Goal: Task Accomplishment & Management: Manage account settings

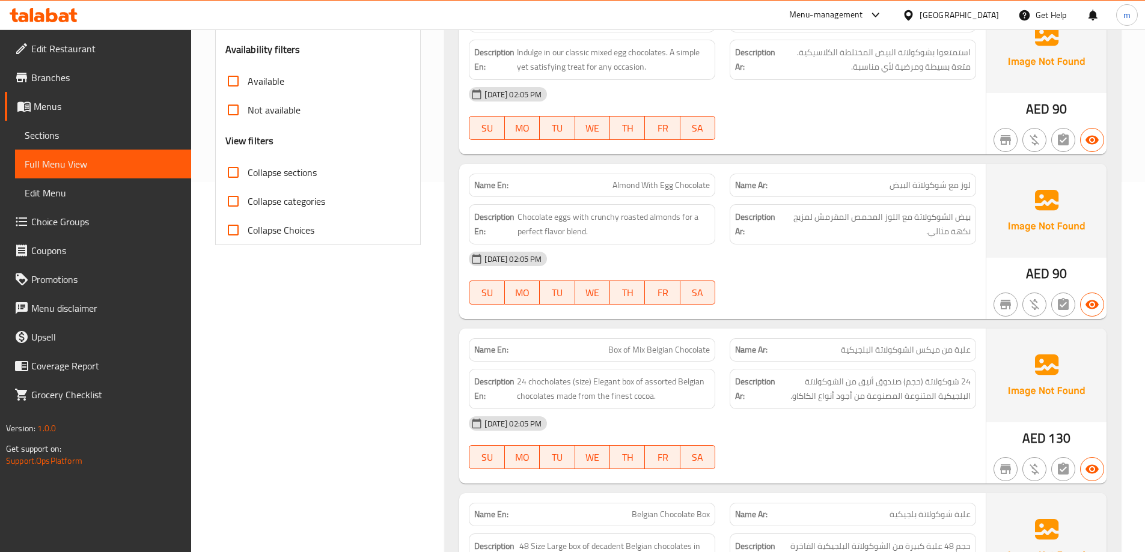
scroll to position [481, 0]
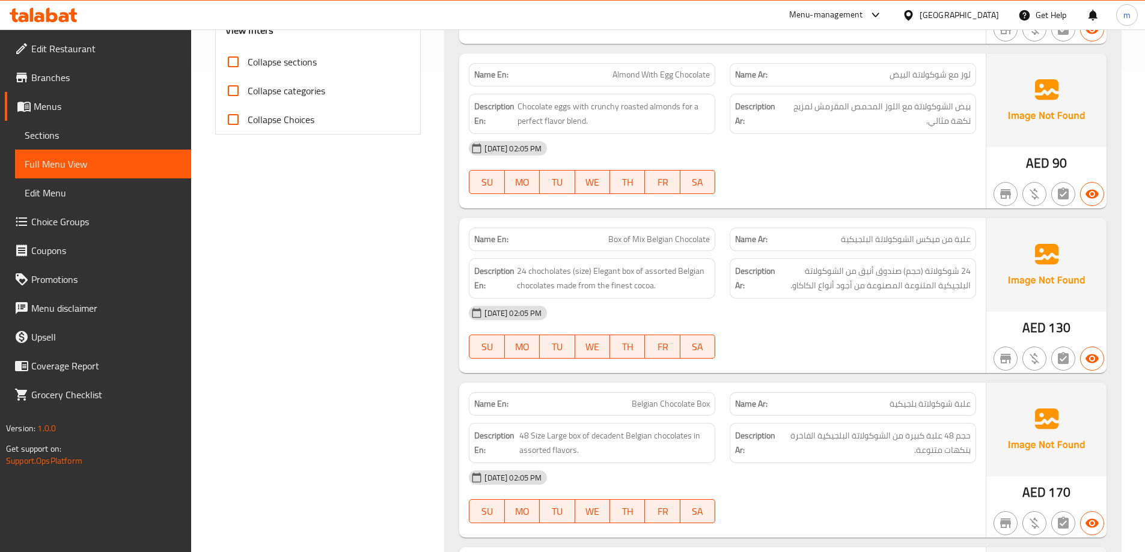
click at [664, 78] on span "Almond With Egg Chocolate" at bounding box center [660, 75] width 97 height 13
click at [658, 76] on span "Almond With Egg Chocolate" at bounding box center [660, 75] width 97 height 13
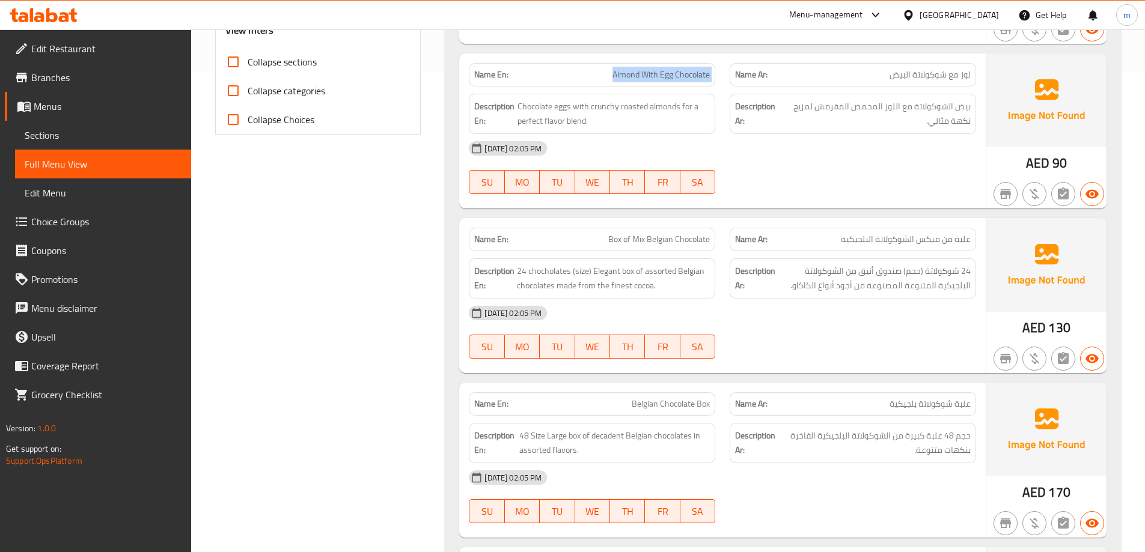
click at [661, 74] on span "Almond With Egg Chocolate" at bounding box center [660, 75] width 97 height 13
drag, startPoint x: 662, startPoint y: 74, endPoint x: 674, endPoint y: 71, distance: 11.8
click at [674, 71] on span "Almond With Egg Chocolate" at bounding box center [660, 75] width 97 height 13
drag, startPoint x: 658, startPoint y: 75, endPoint x: 713, endPoint y: 76, distance: 55.3
click at [713, 76] on div "Name En: Almond With Egg Chocolate" at bounding box center [592, 74] width 246 height 23
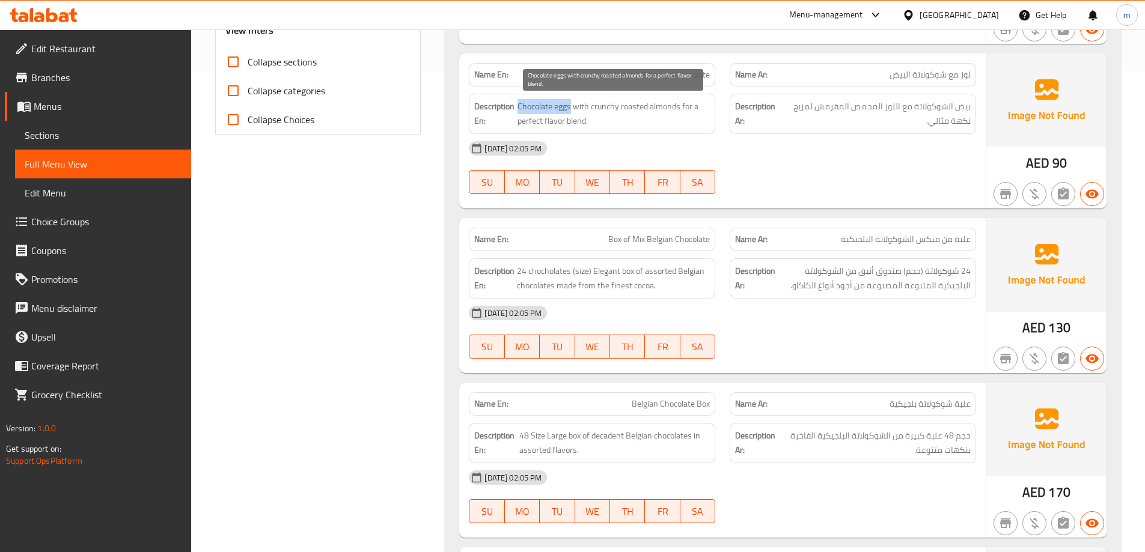
drag, startPoint x: 519, startPoint y: 105, endPoint x: 569, endPoint y: 112, distance: 50.4
click at [569, 112] on span "Chocolate eggs with crunchy roasted almonds for a perfect flavor blend." at bounding box center [614, 113] width 192 height 29
drag, startPoint x: 561, startPoint y: 114, endPoint x: 527, endPoint y: 106, distance: 35.1
click at [527, 106] on span "Chocolate eggs with crunchy roasted almonds for a perfect flavor blend." at bounding box center [614, 113] width 192 height 29
drag, startPoint x: 519, startPoint y: 105, endPoint x: 578, endPoint y: 115, distance: 60.3
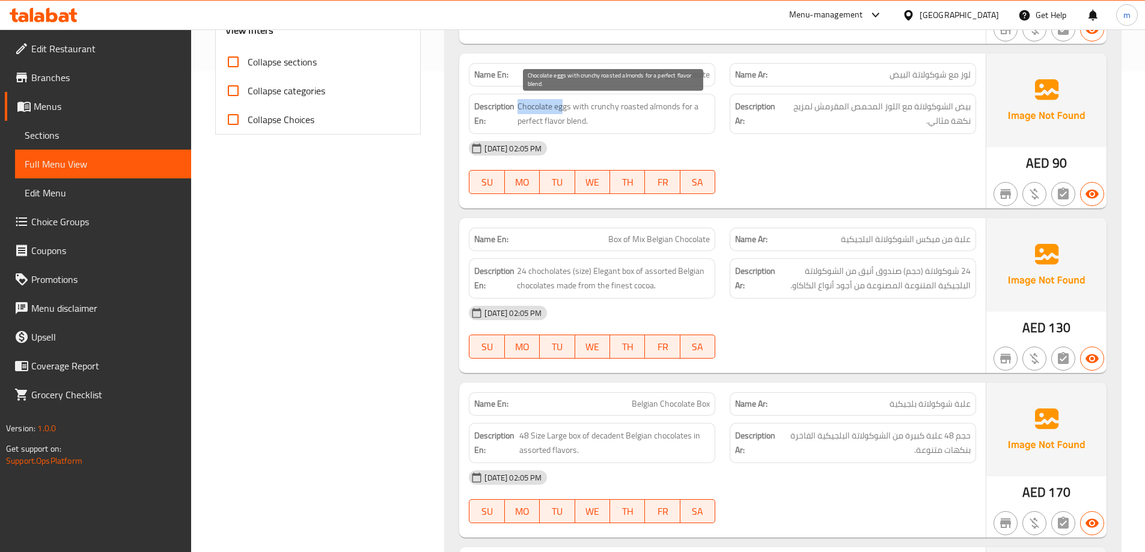
click at [572, 115] on span "Chocolate eggs with crunchy roasted almonds for a perfect flavor blend." at bounding box center [614, 113] width 192 height 29
click at [578, 115] on span "Chocolate eggs with crunchy roasted almonds for a perfect flavor blend." at bounding box center [614, 113] width 192 height 29
drag, startPoint x: 572, startPoint y: 106, endPoint x: 519, endPoint y: 103, distance: 52.4
click at [519, 103] on span "Chocolate eggs with crunchy roasted almonds for a perfect flavor blend." at bounding box center [614, 113] width 192 height 29
click at [724, 103] on div "Description Ar: بيض الشوكولاتة مع اللوز المحمص المقرمش لمزيج نكهة مثالي." at bounding box center [852, 114] width 261 height 55
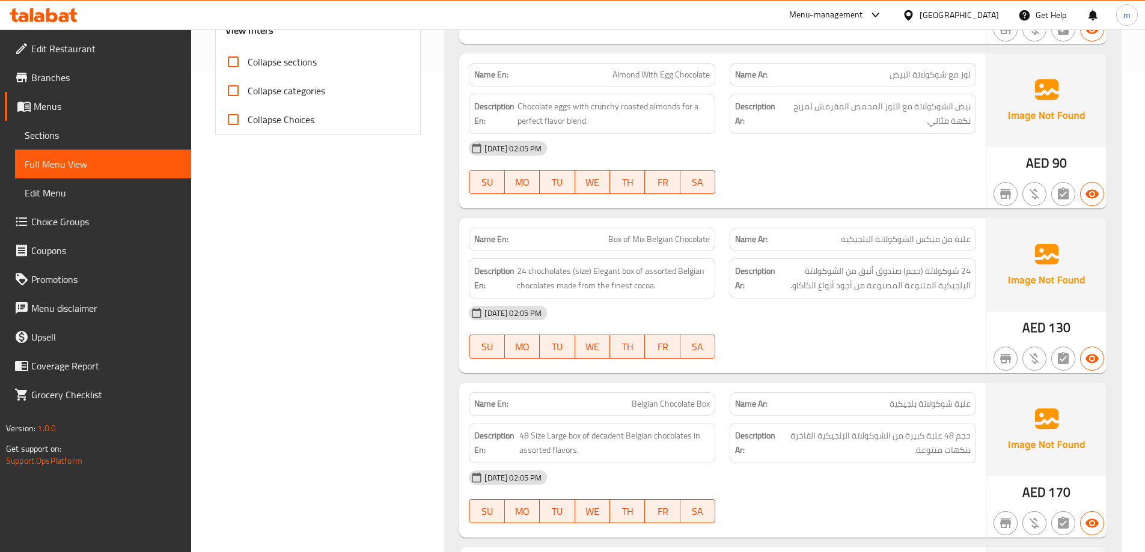
click at [686, 73] on span "Almond With Egg Chocolate" at bounding box center [660, 75] width 97 height 13
copy span "Almond With Egg Chocolate"
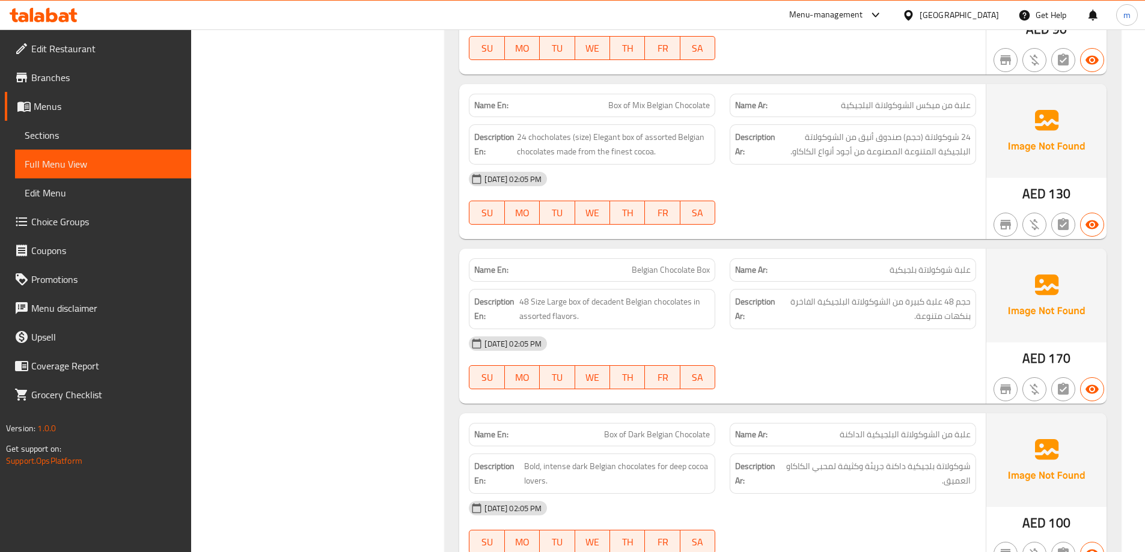
scroll to position [601, 0]
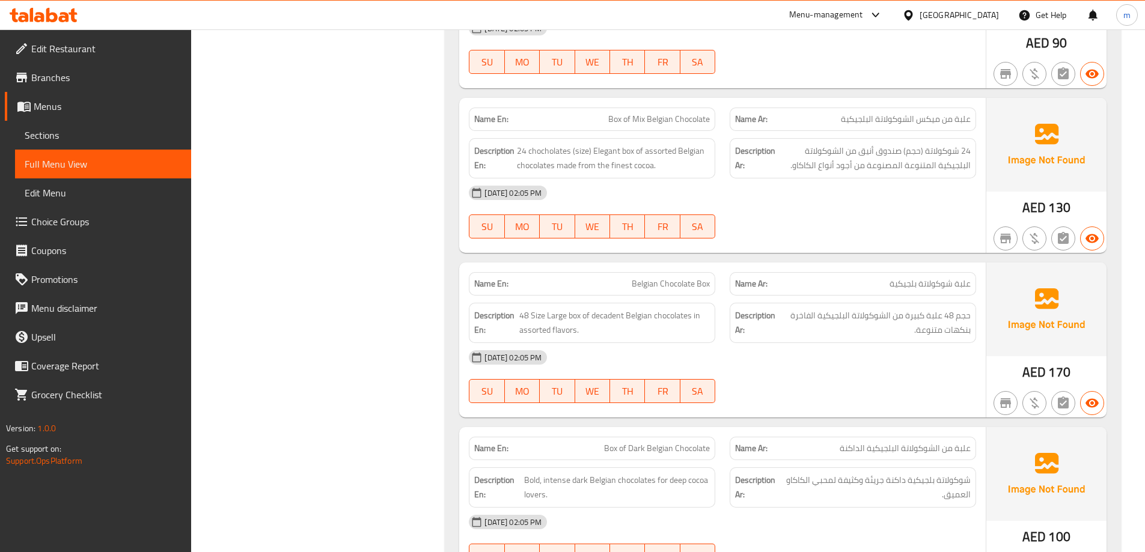
click at [663, 126] on span "Box of Mix Belgian Chocolate" at bounding box center [659, 119] width 102 height 13
copy span "Box of Mix Belgian Chocolate"
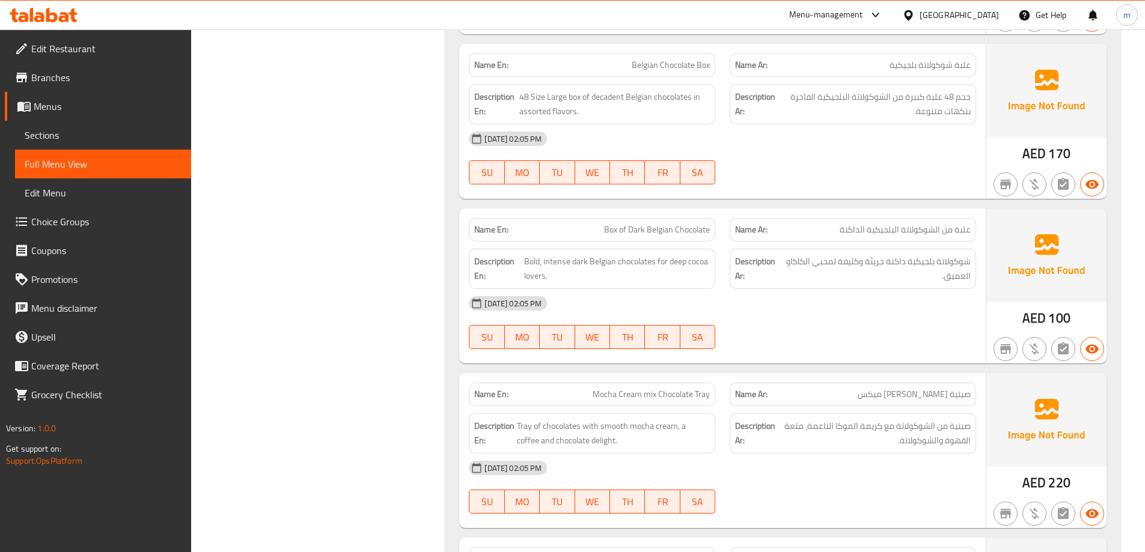
scroll to position [841, 0]
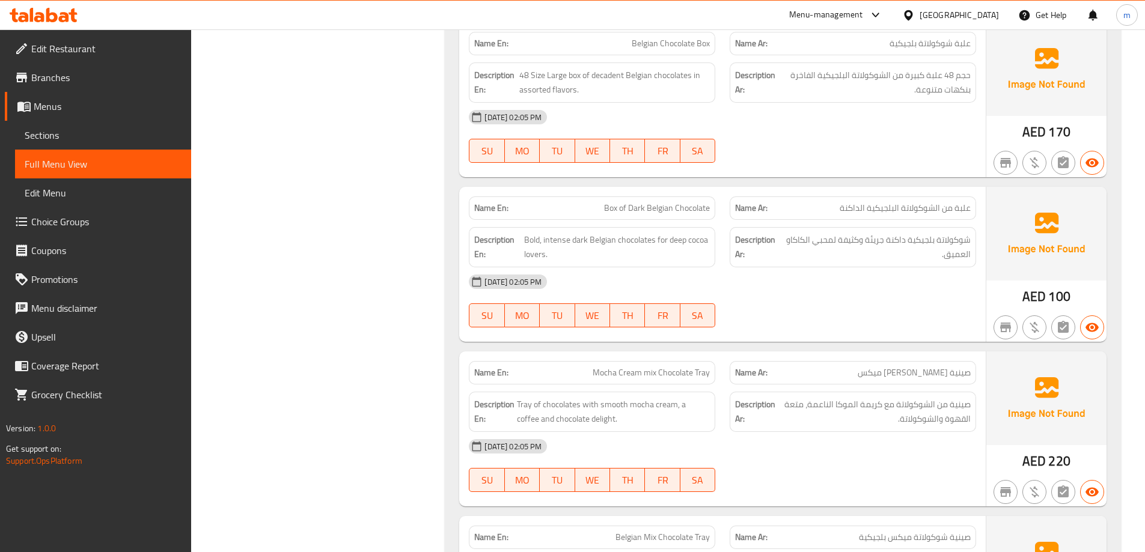
click at [453, 218] on div "Name En: Open Chocolates with Box Name Ar: شوكولاتة أوبن مع علبة Description En…" at bounding box center [783, 364] width 676 height 2011
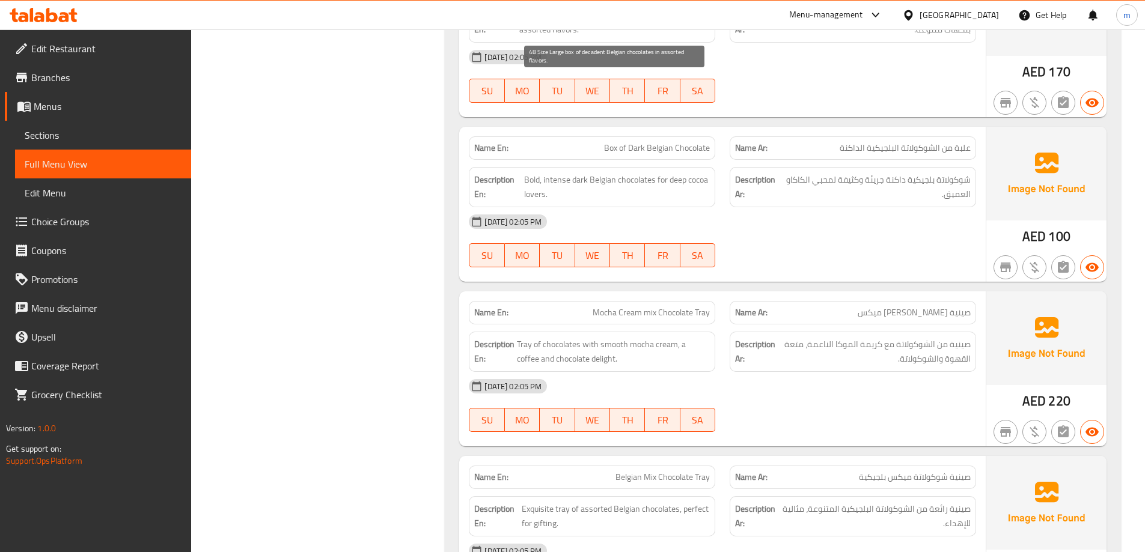
scroll to position [962, 0]
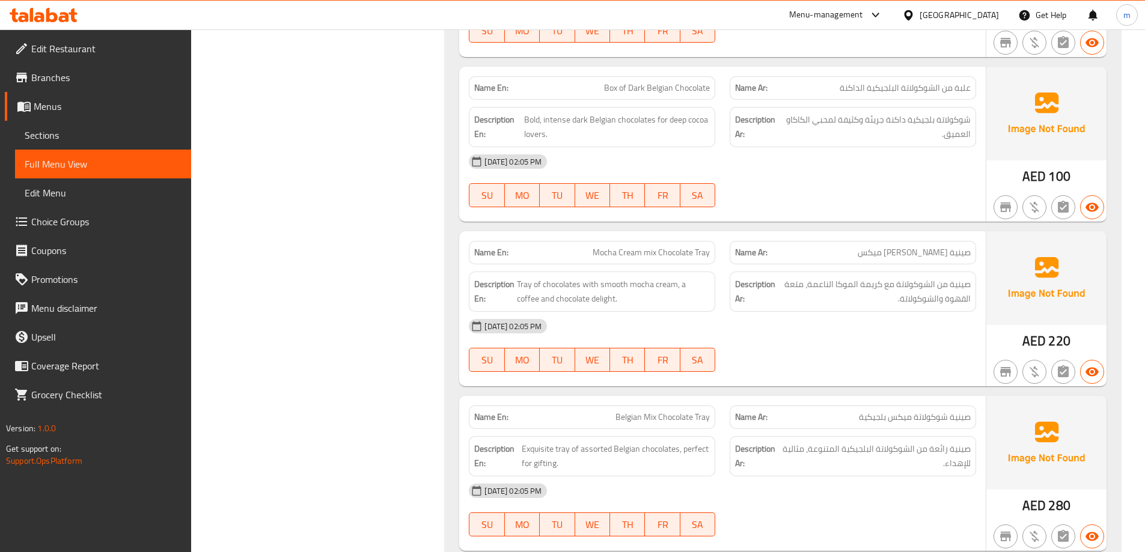
click at [292, 313] on div "Filter Branches Branches Popular filters Free items Branch specific items Has c…" at bounding box center [323, 224] width 230 height 2063
click at [561, 121] on span "Bold, intense dark Belgian chocolates for deep cocoa lovers." at bounding box center [617, 126] width 186 height 29
click at [528, 121] on span "Bold, intense dark Belgian chocolates for deep cocoa lovers." at bounding box center [617, 126] width 186 height 29
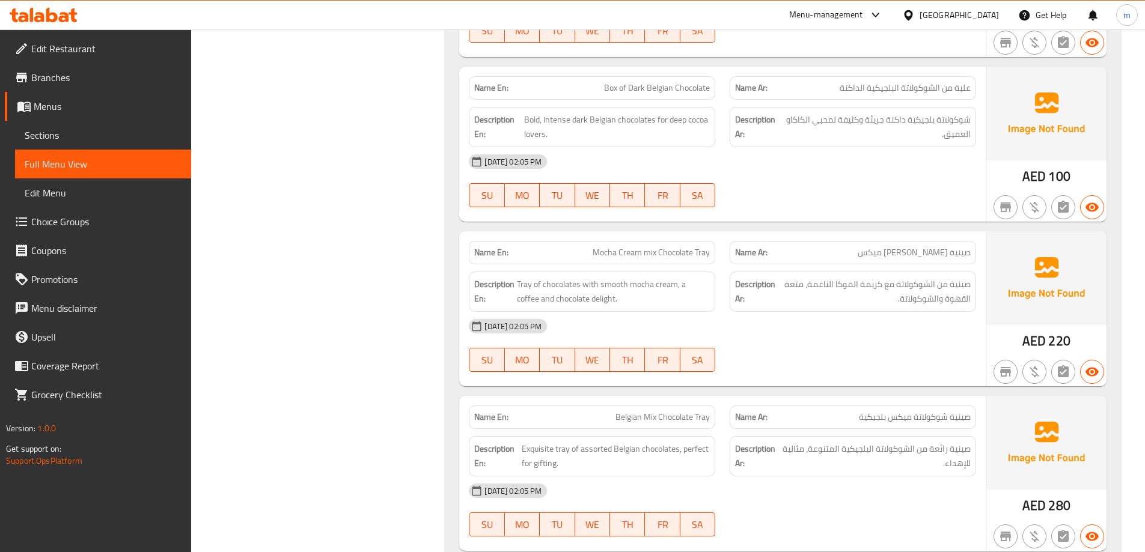
click at [638, 171] on div "[DATE] 02:05 PM" at bounding box center [723, 161] width 522 height 29
click at [668, 84] on span "Box of Dark Belgian Chocolate" at bounding box center [657, 88] width 106 height 13
copy span "Box of Dark Belgian Chocolate"
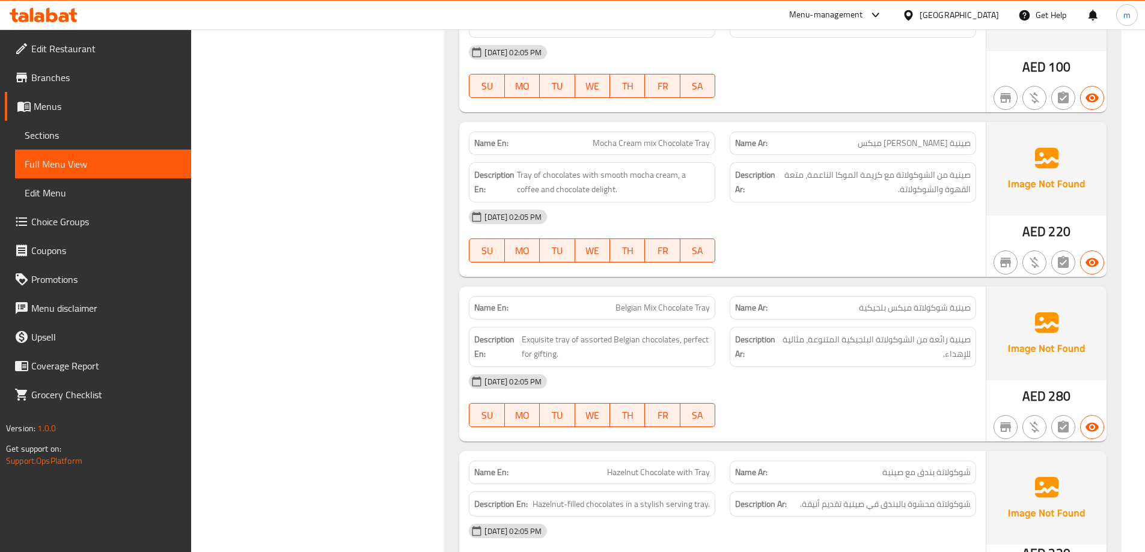
scroll to position [1082, 0]
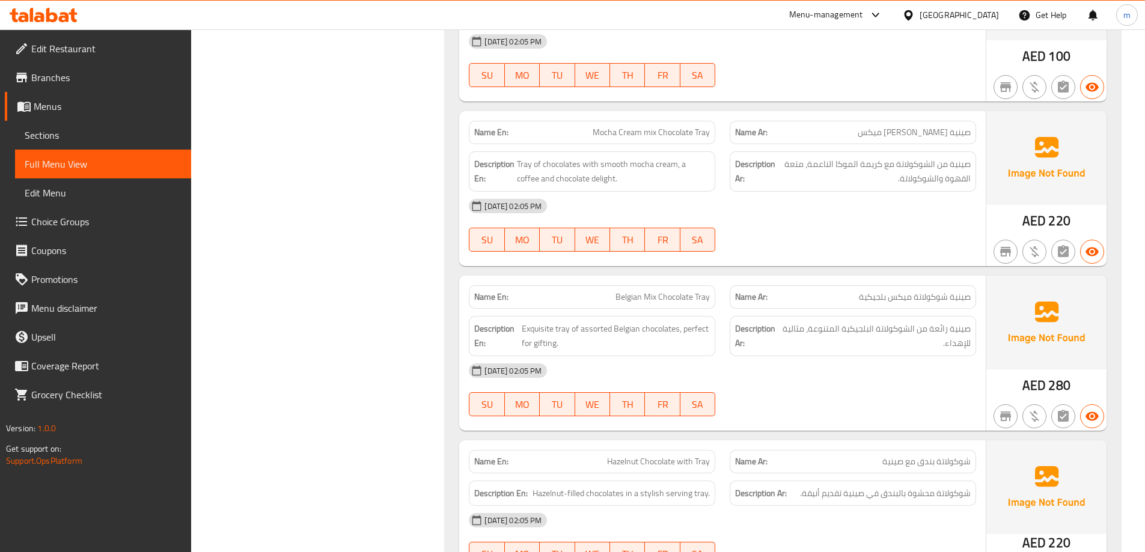
click at [694, 139] on span "Mocha Cream mix Chocolate Tray" at bounding box center [651, 132] width 117 height 13
copy span "Mocha Cream mix Chocolate Tray"
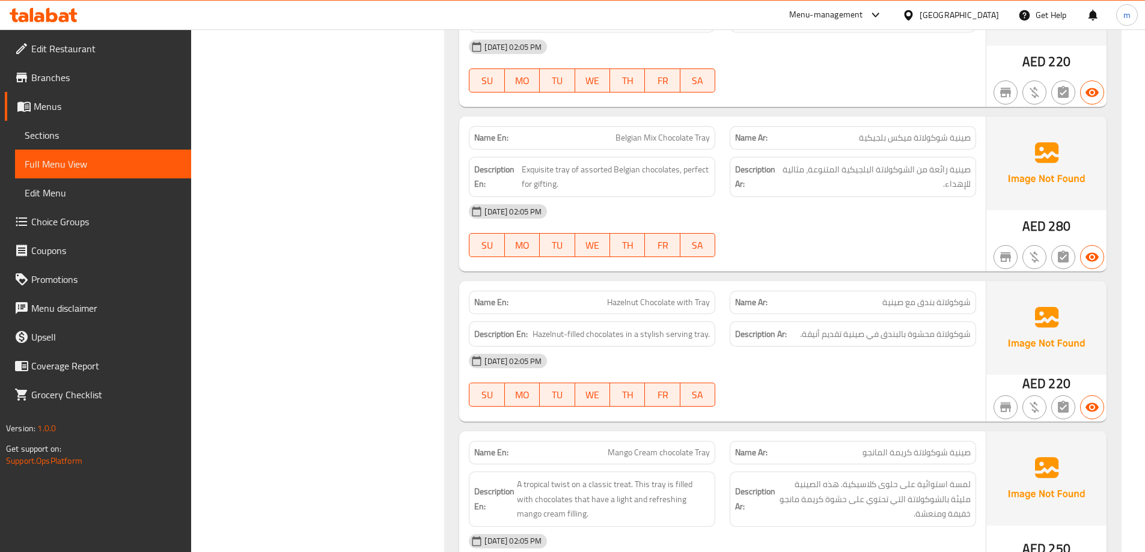
scroll to position [1262, 0]
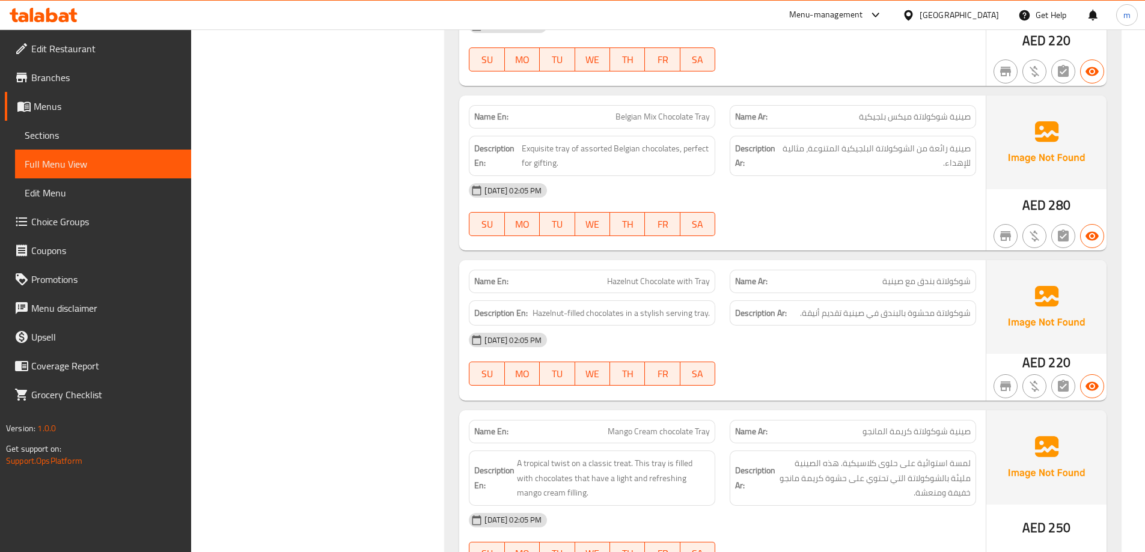
click at [613, 114] on p "Name En: Belgian Mix Chocolate Tray" at bounding box center [592, 117] width 236 height 13
copy span "Belgian Mix Chocolate Tray"
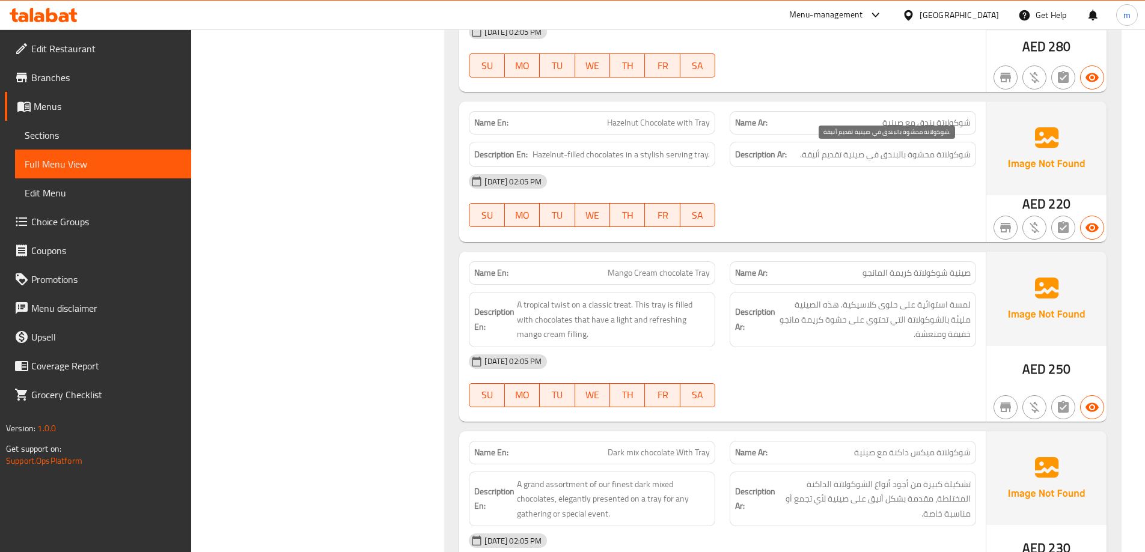
scroll to position [1443, 0]
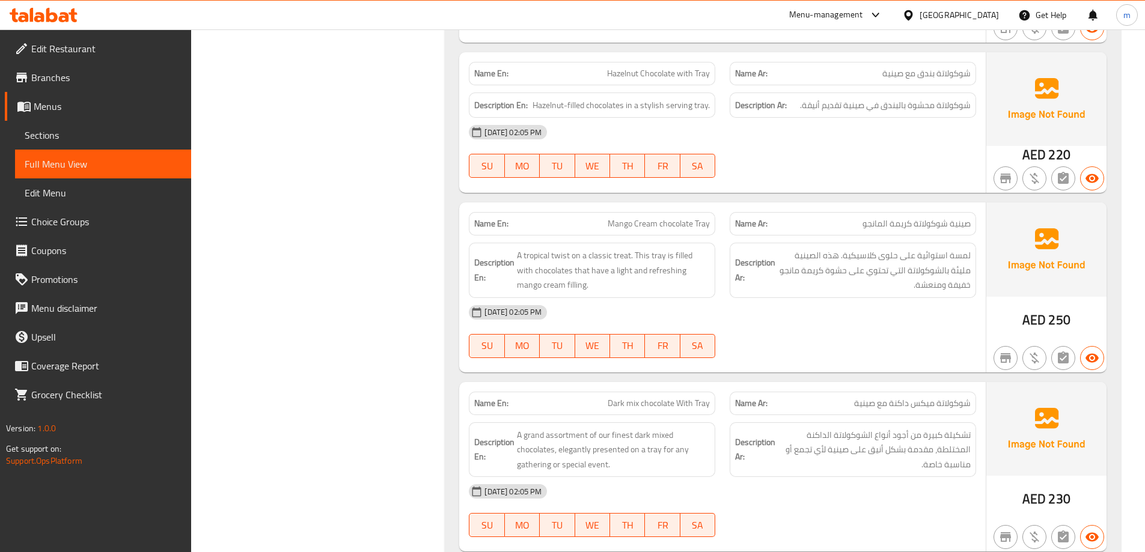
scroll to position [1442, 0]
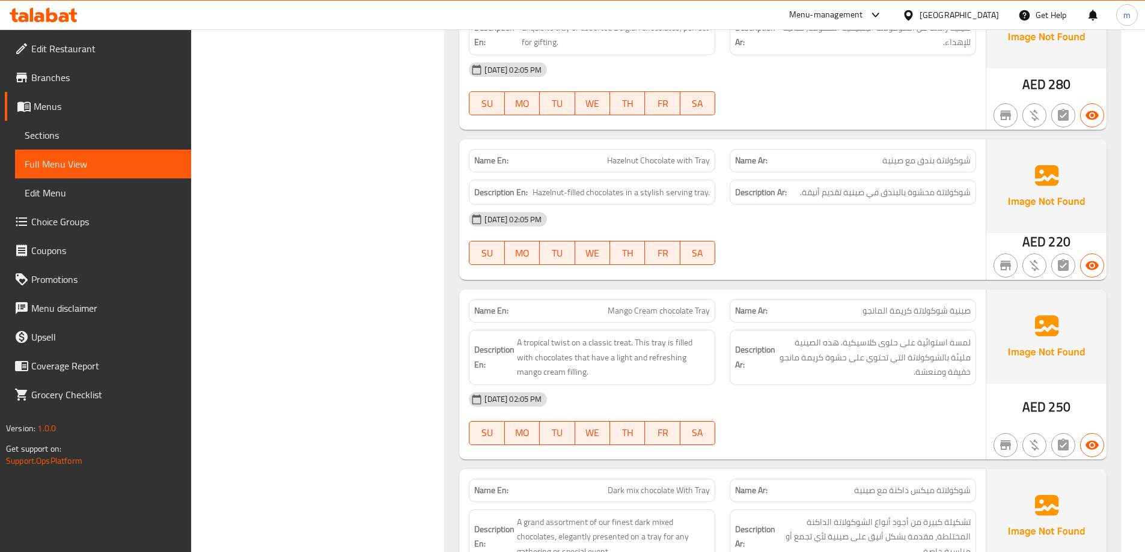
scroll to position [1382, 0]
click at [694, 159] on span "Hazelnut Chocolate with Tray" at bounding box center [658, 162] width 103 height 13
copy span "Hazelnut Chocolate with Tray"
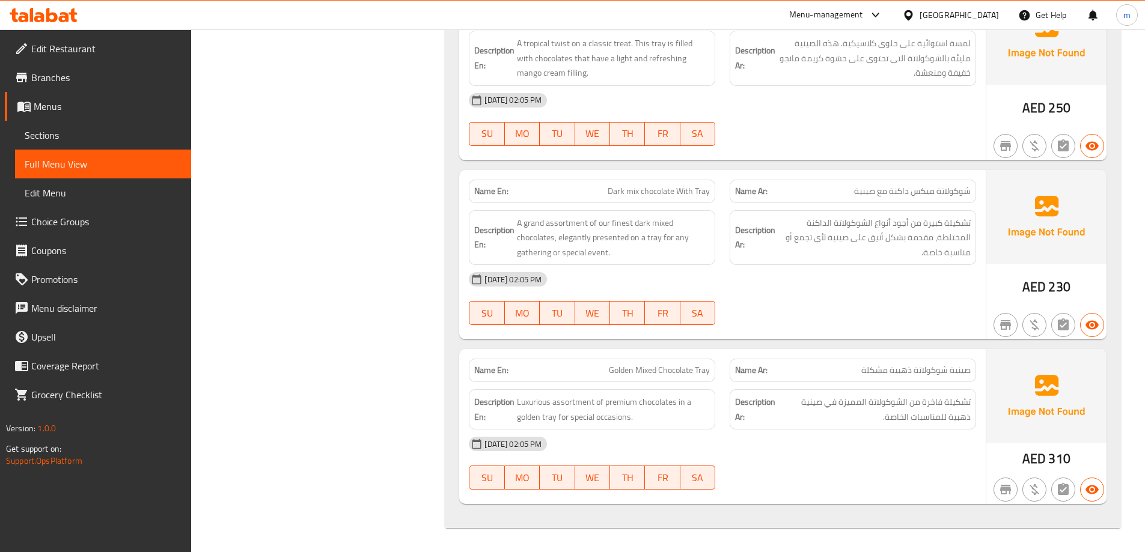
scroll to position [1622, 0]
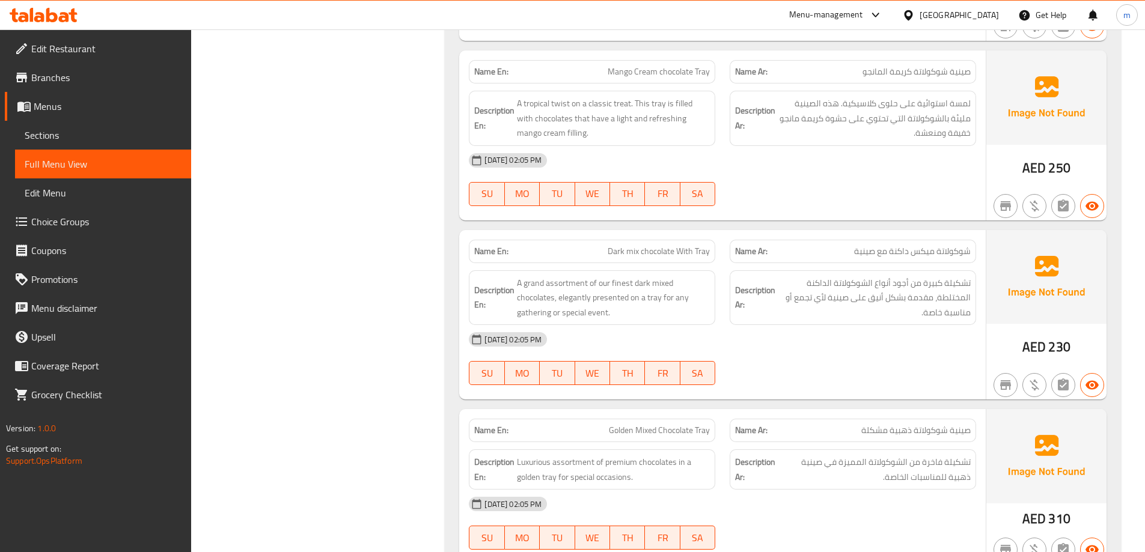
click at [661, 72] on span "Mango Cream chocolate Tray" at bounding box center [659, 72] width 102 height 13
copy span "Mango Cream chocolate Tray"
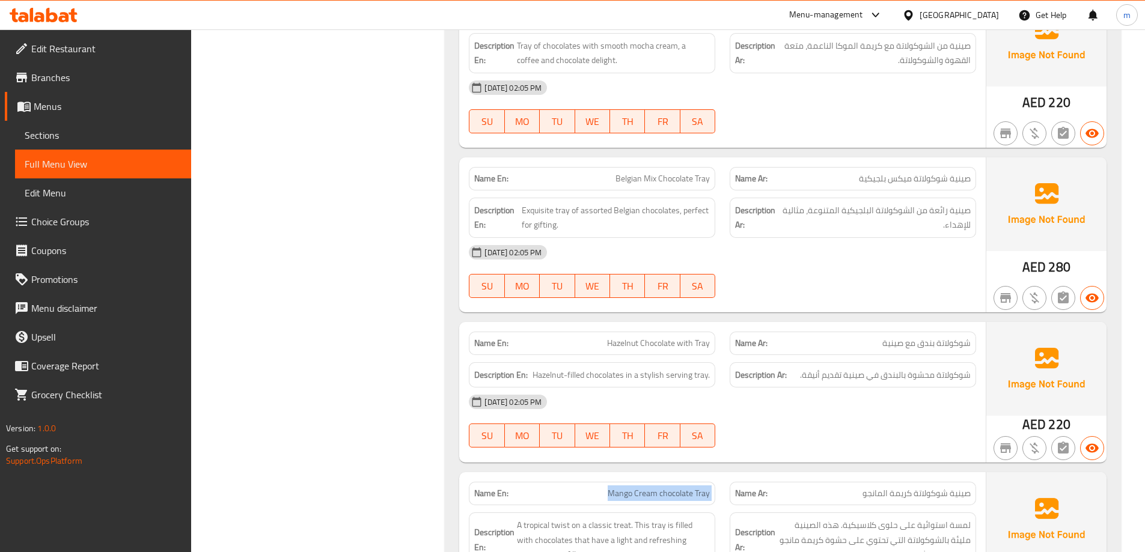
scroll to position [1141, 0]
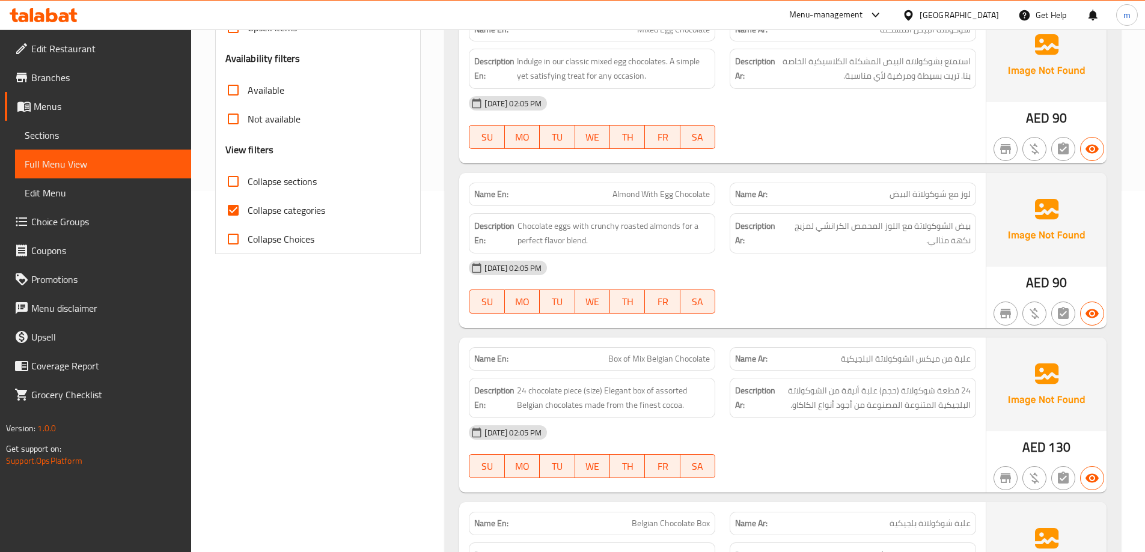
scroll to position [361, 0]
click at [230, 214] on input "Collapse categories" at bounding box center [233, 211] width 29 height 29
checkbox input "false"
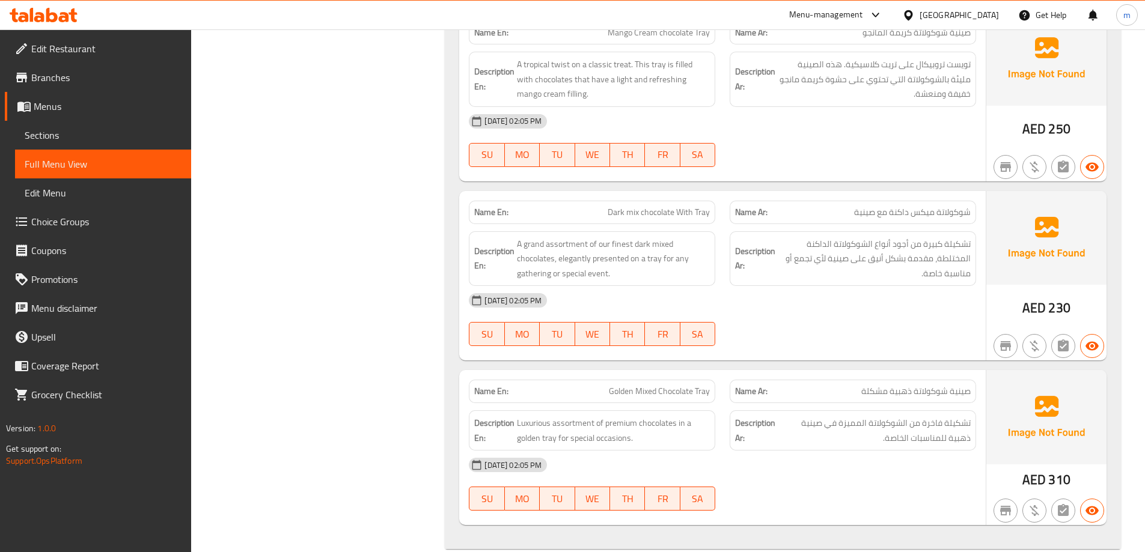
scroll to position [1640, 0]
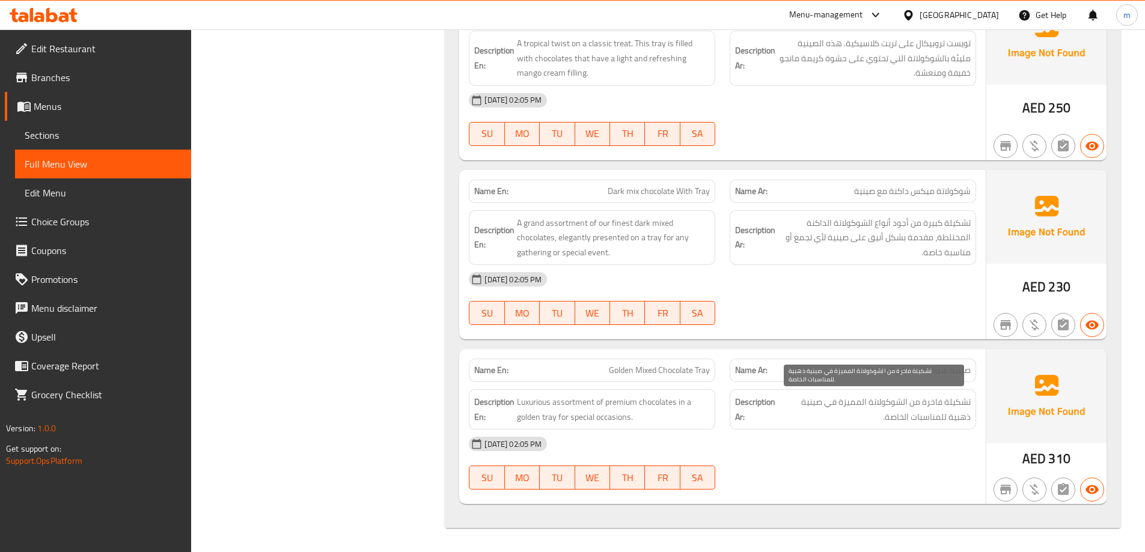
click at [841, 411] on span "تشكيلة فاخرة من الشوكولاتة المميزة في صينية ذهبية للمناسبات الخاصة." at bounding box center [874, 409] width 193 height 29
click at [885, 403] on span "تشكيلة فاخرة من الشوكولاتة المميزة في صينية ذهبية للمناسبات الخاصة." at bounding box center [874, 409] width 193 height 29
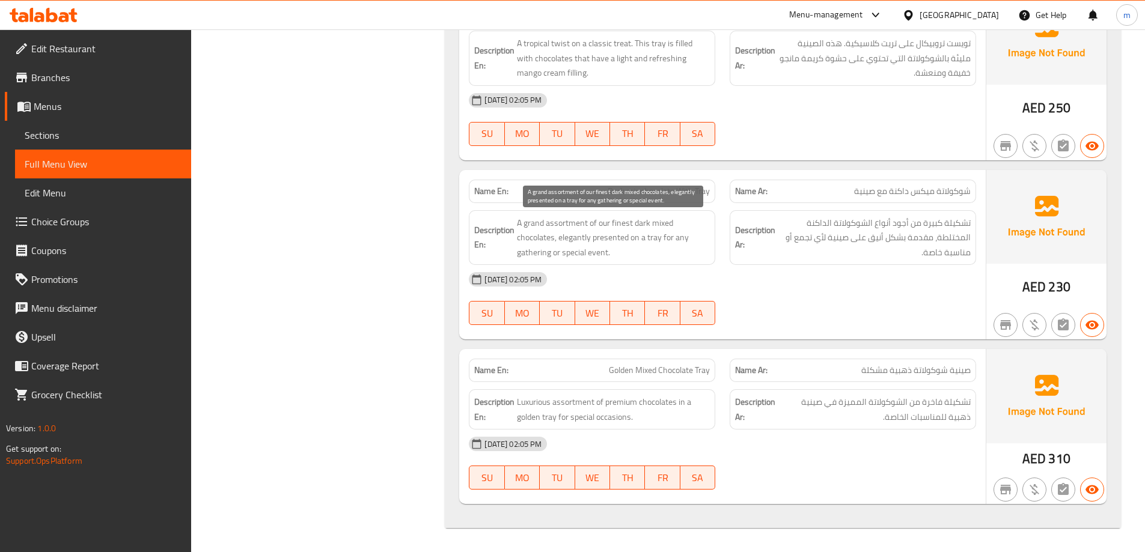
click at [527, 224] on span "A grand assortment of our finest dark mixed chocolates, elegantly presented on …" at bounding box center [613, 238] width 193 height 44
click at [537, 228] on span "A grand assortment of our finest dark mixed chocolates, elegantly presented on …" at bounding box center [613, 238] width 193 height 44
click at [631, 373] on span "Golden Mixed Chocolate Tray" at bounding box center [659, 370] width 101 height 13
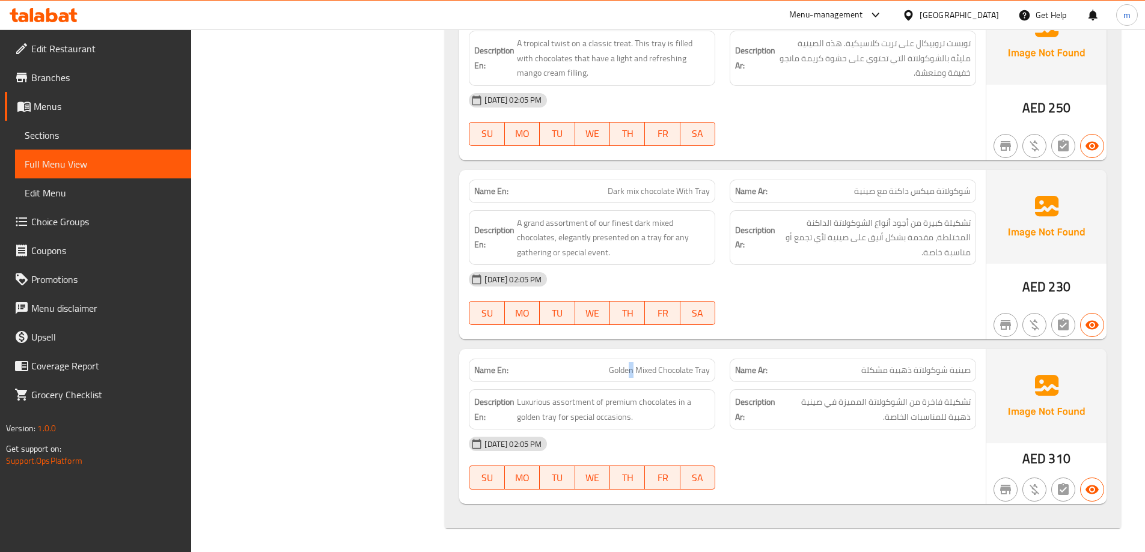
click at [631, 373] on span "Golden Mixed Chocolate Tray" at bounding box center [659, 370] width 101 height 13
click at [688, 188] on span "Dark mix chocolate With Tray" at bounding box center [659, 191] width 102 height 13
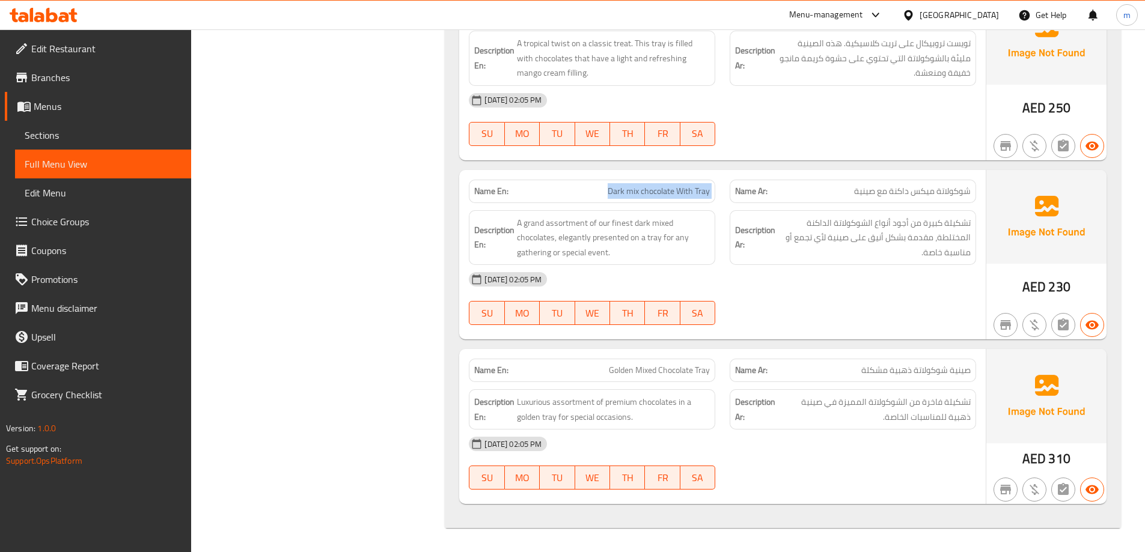
copy span "Dark mix chocolate With Tray"
click at [679, 373] on span "Golden Mixed Chocolate Tray" at bounding box center [659, 370] width 101 height 13
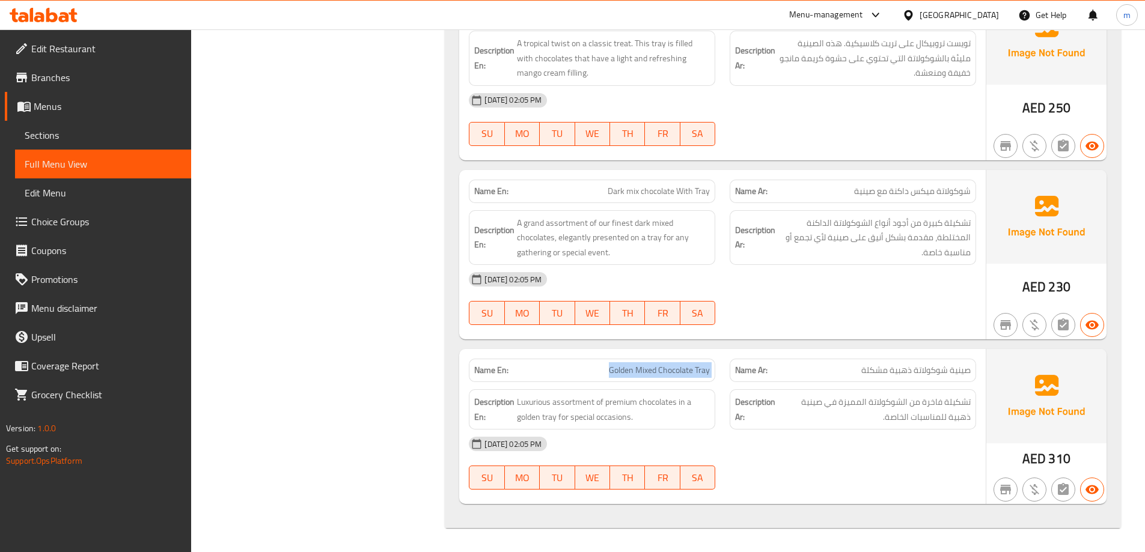
click at [679, 373] on span "Golden Mixed Chocolate Tray" at bounding box center [659, 370] width 101 height 13
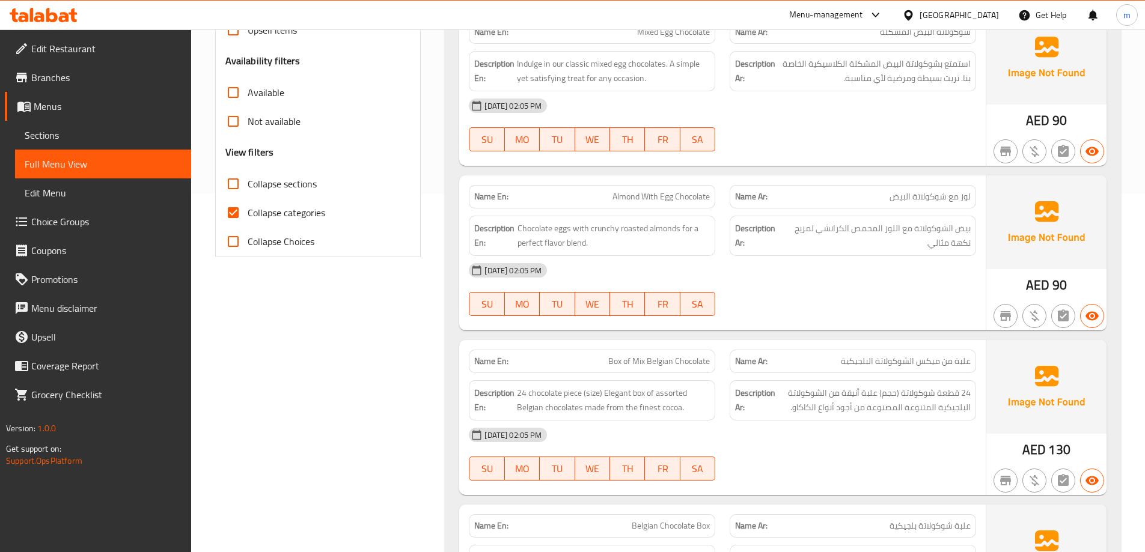
scroll to position [361, 0]
click at [231, 205] on input "Collapse categories" at bounding box center [233, 211] width 29 height 29
checkbox input "false"
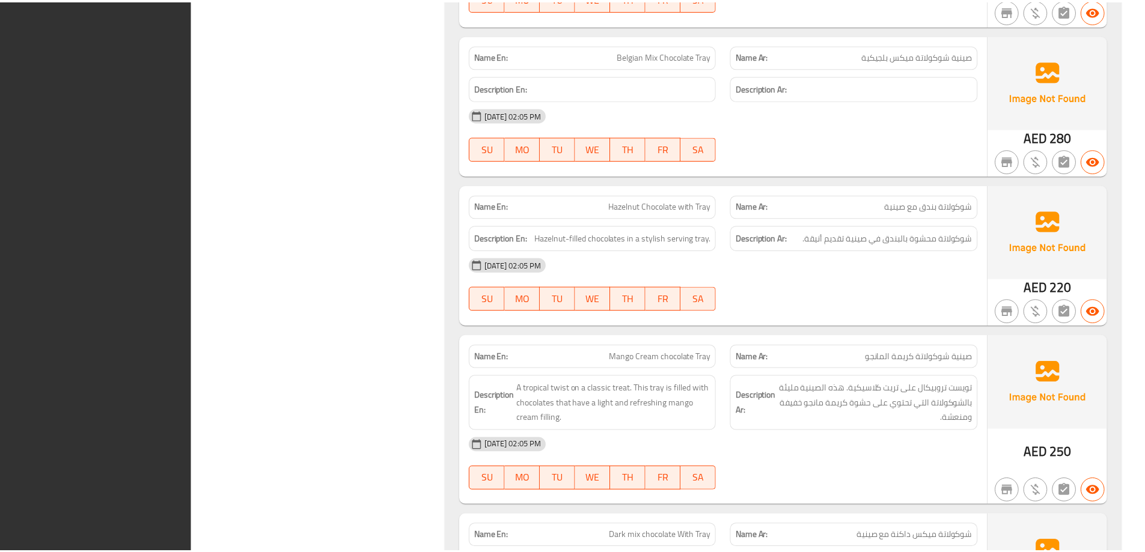
scroll to position [1610, 0]
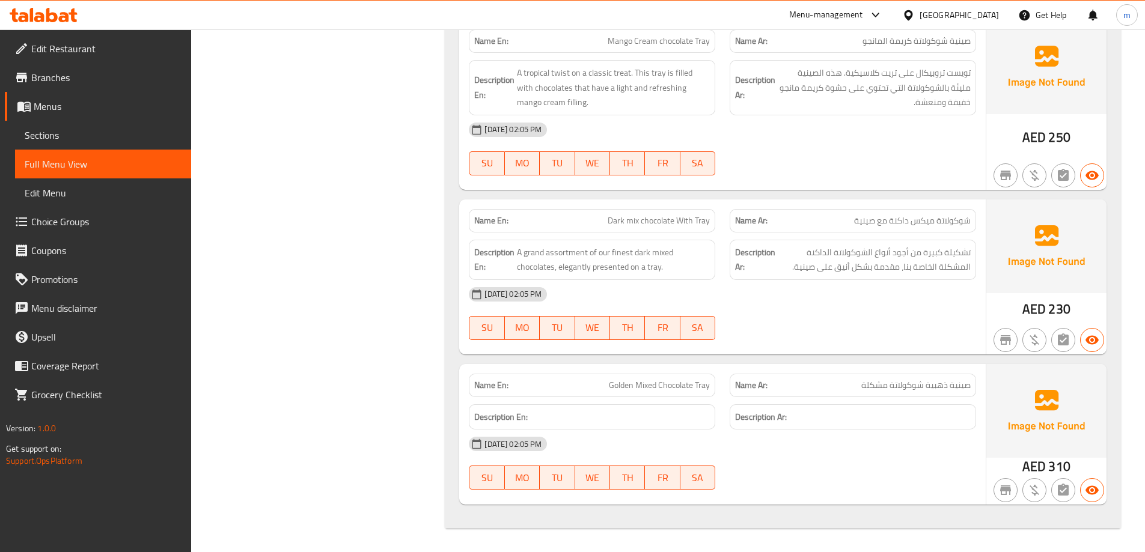
click at [101, 125] on link "Sections" at bounding box center [103, 135] width 176 height 29
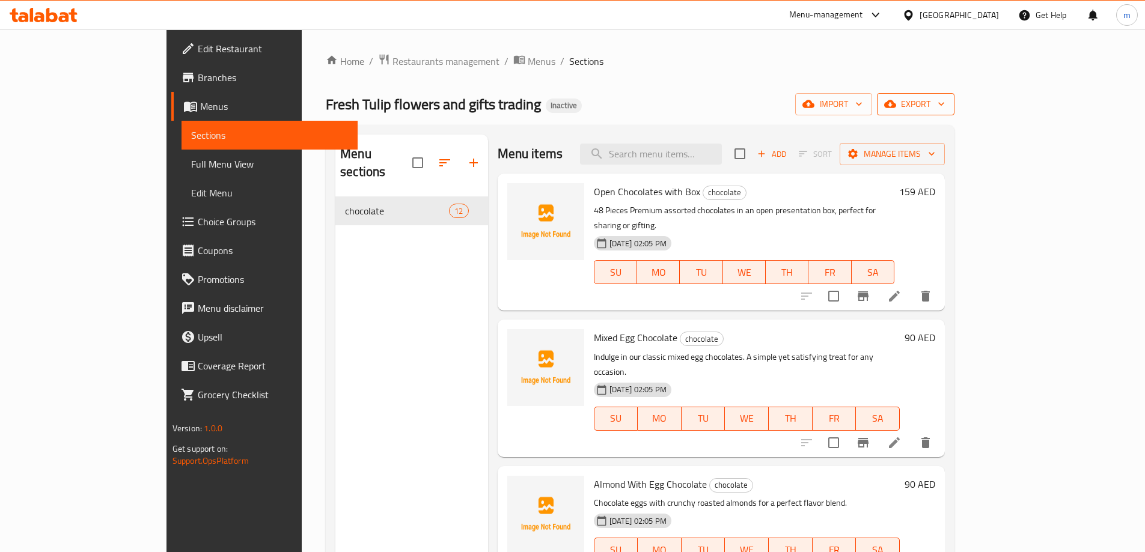
click at [945, 111] on span "export" at bounding box center [916, 104] width 58 height 15
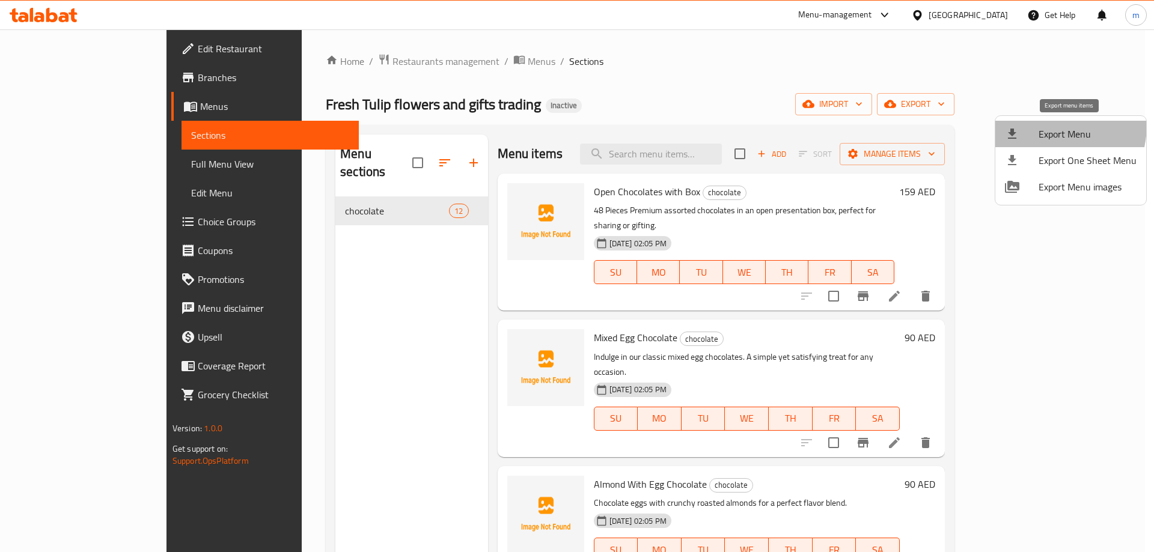
click at [1037, 124] on li "Export Menu" at bounding box center [1070, 134] width 151 height 26
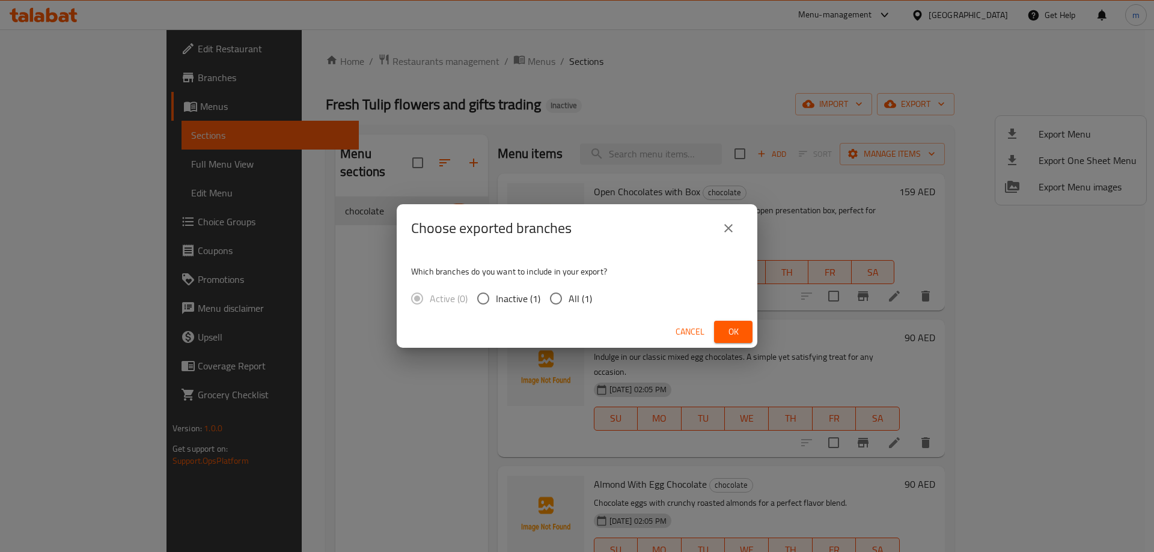
click at [569, 296] on span "All (1)" at bounding box center [580, 299] width 23 height 14
click at [569, 296] on input "All (1)" at bounding box center [555, 298] width 25 height 25
radio input "true"
click at [731, 340] on button "Ok" at bounding box center [733, 332] width 38 height 22
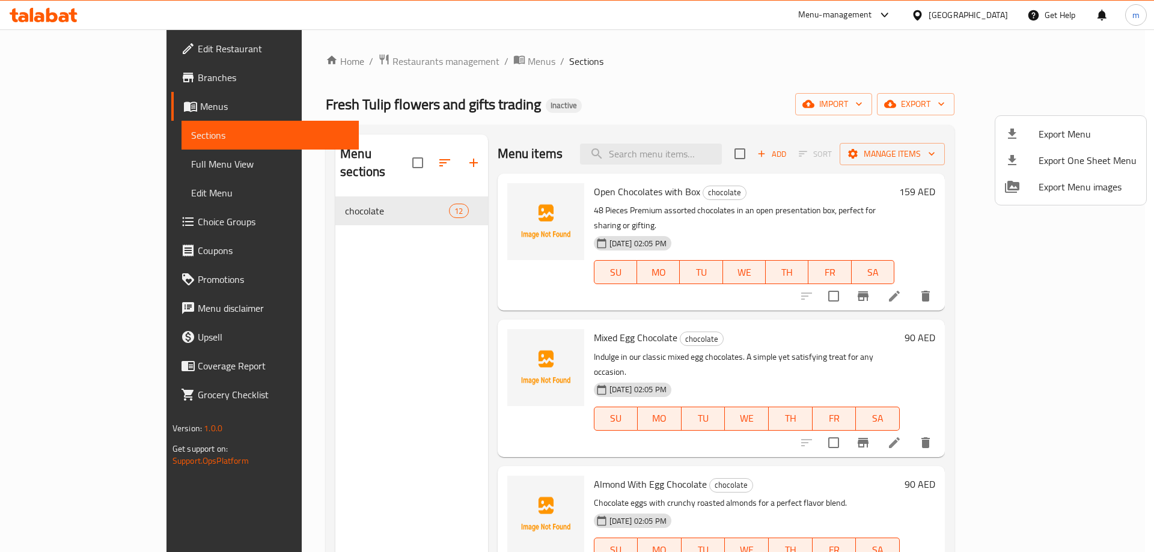
click at [416, 192] on div at bounding box center [577, 276] width 1154 height 552
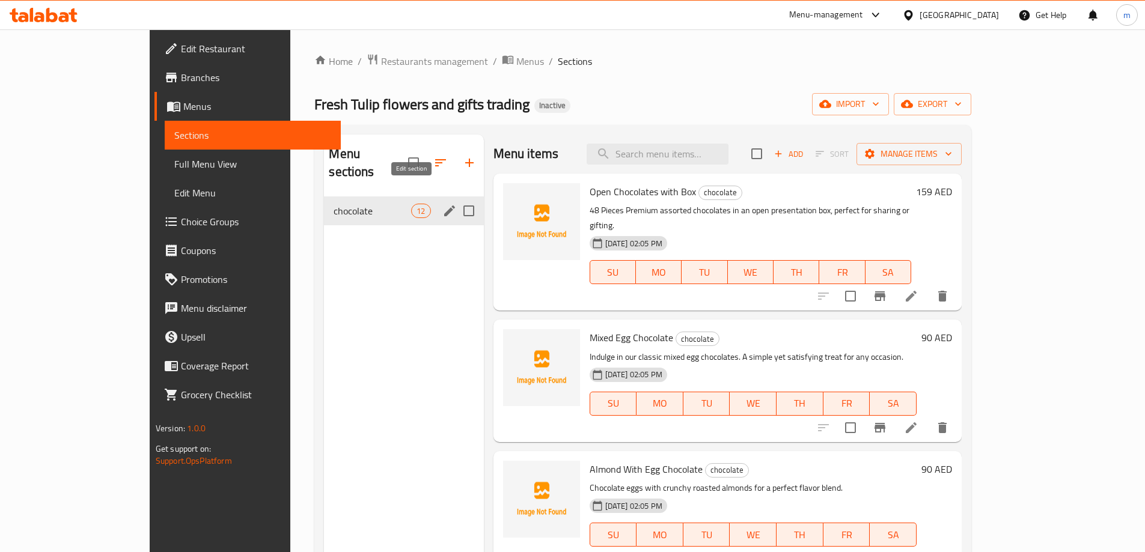
click at [444, 206] on icon "edit" at bounding box center [449, 211] width 11 height 11
click at [181, 49] on span "Edit Restaurant" at bounding box center [256, 48] width 150 height 14
